Goal: Task Accomplishment & Management: Manage account settings

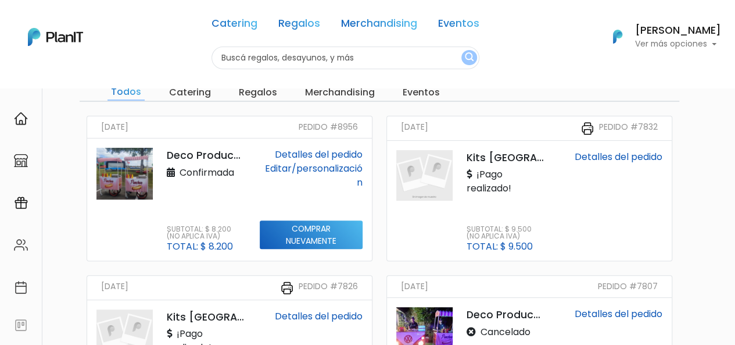
scroll to position [58, 0]
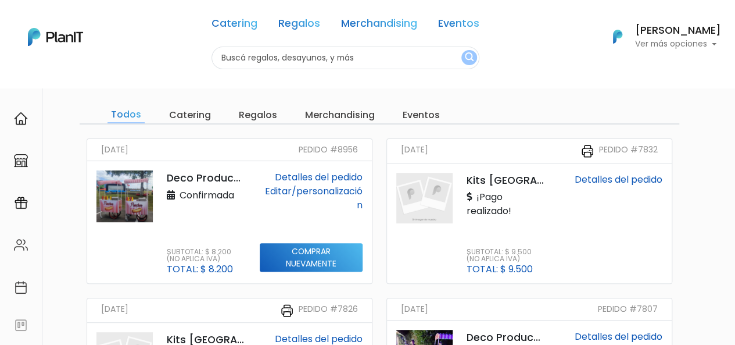
click at [334, 189] on link "Editar/personalización" at bounding box center [314, 197] width 98 height 27
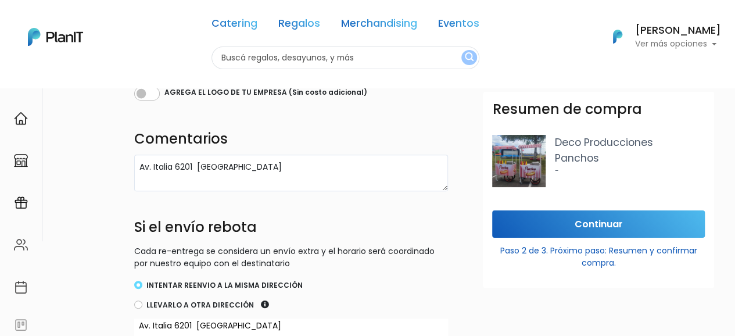
scroll to position [291, 0]
